Goal: Task Accomplishment & Management: Manage account settings

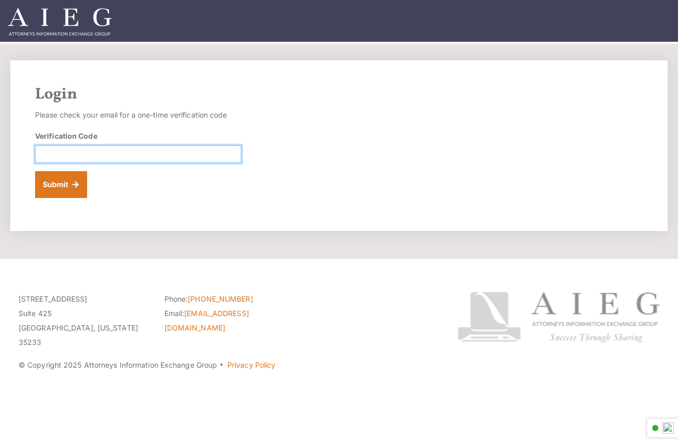
click at [210, 145] on input "Verification Code" at bounding box center [138, 154] width 206 height 18
click at [205, 151] on input "Verification Code" at bounding box center [138, 154] width 206 height 18
paste input "631514"
type input "631514"
click at [35, 171] on button "Submit" at bounding box center [61, 184] width 52 height 27
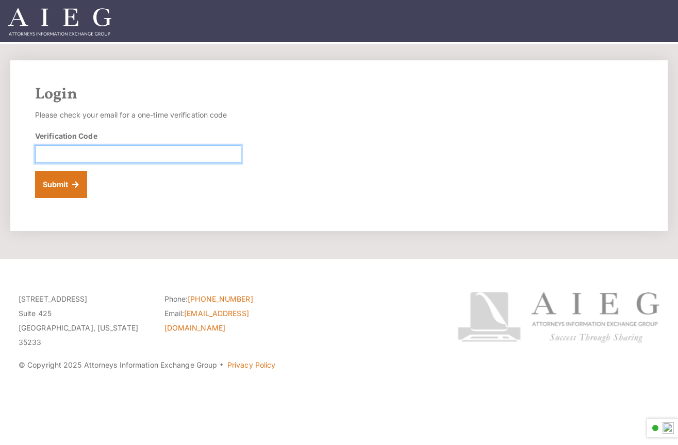
click at [159, 151] on input "Verification Code" at bounding box center [138, 154] width 206 height 18
paste input "491468"
type input "491468"
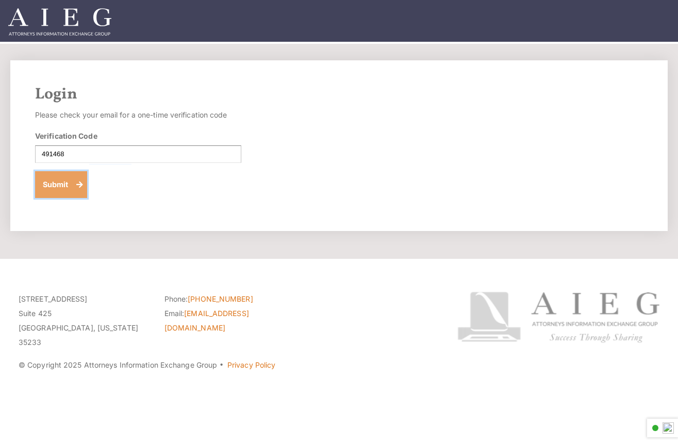
click at [56, 181] on button "Submit" at bounding box center [61, 184] width 52 height 27
